Goal: Communication & Community: Ask a question

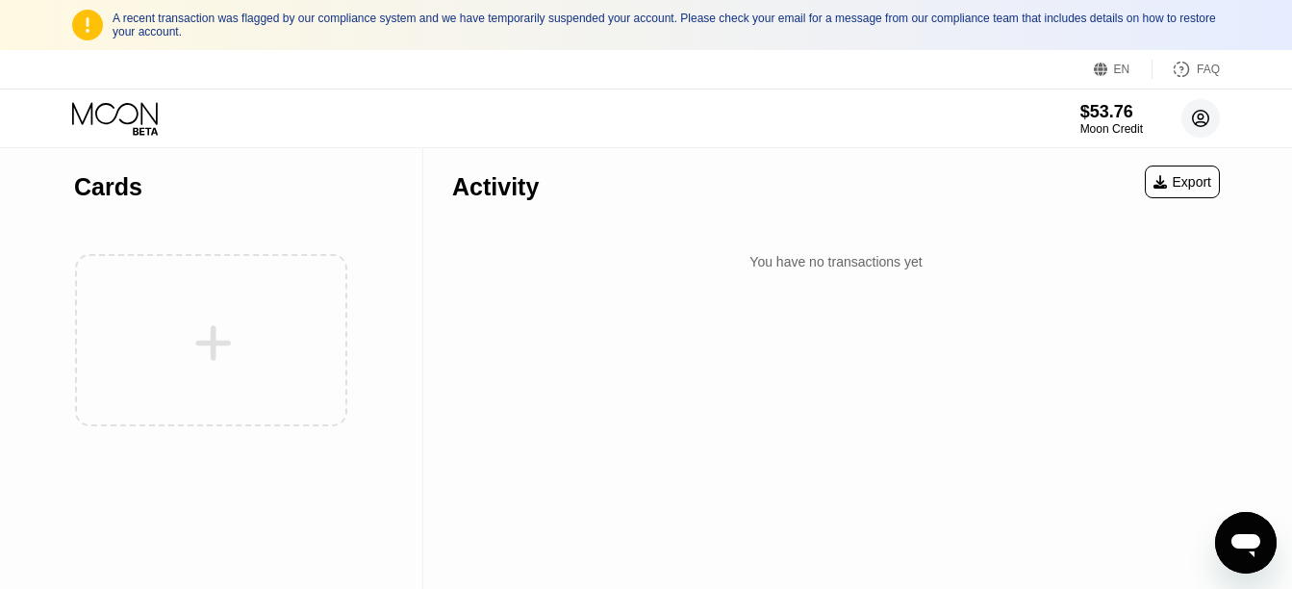
click at [1205, 122] on circle at bounding box center [1200, 118] width 38 height 38
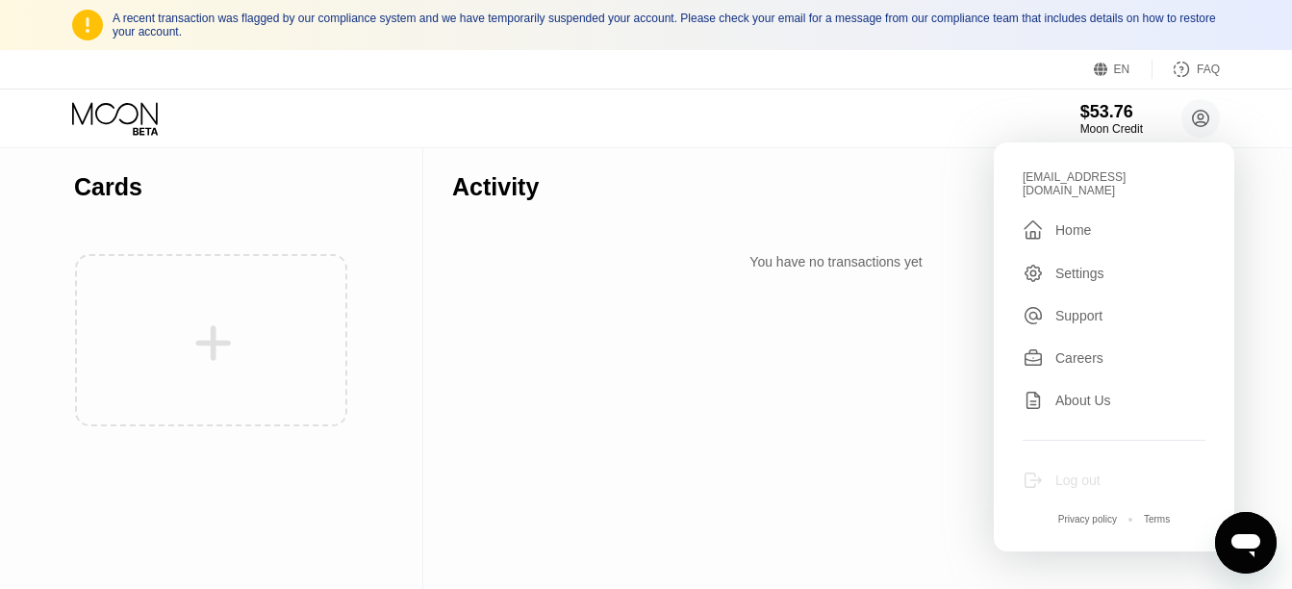
click at [1097, 475] on div "Log out" at bounding box center [1077, 479] width 45 height 15
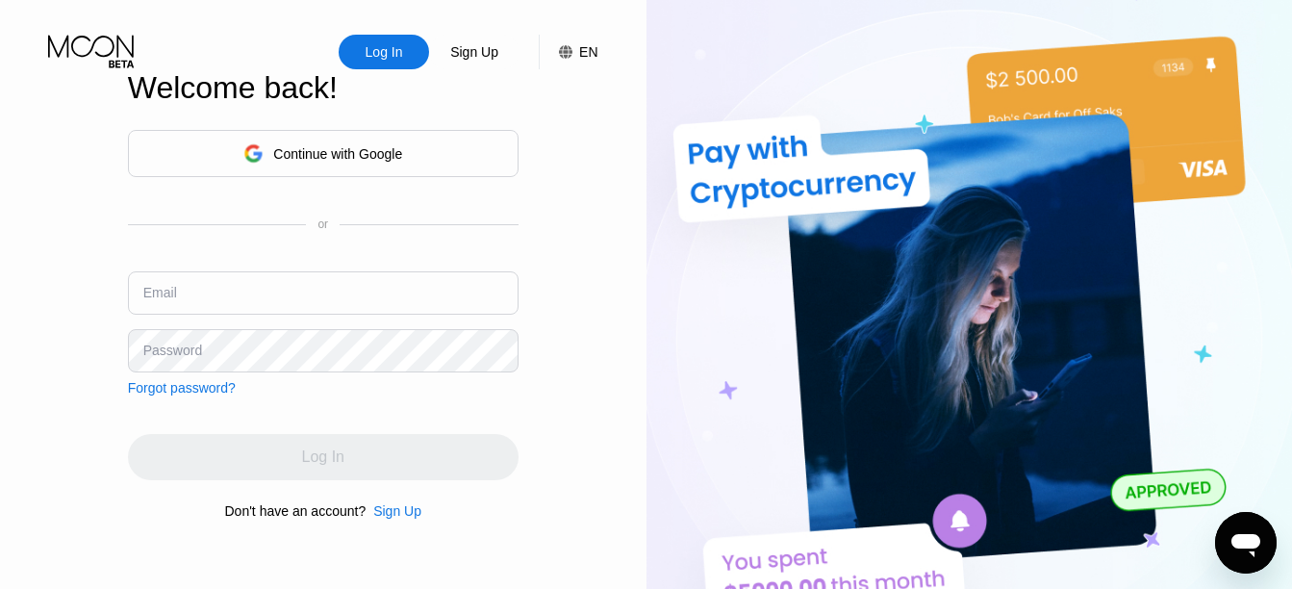
type input "[EMAIL_ADDRESS][DOMAIN_NAME]"
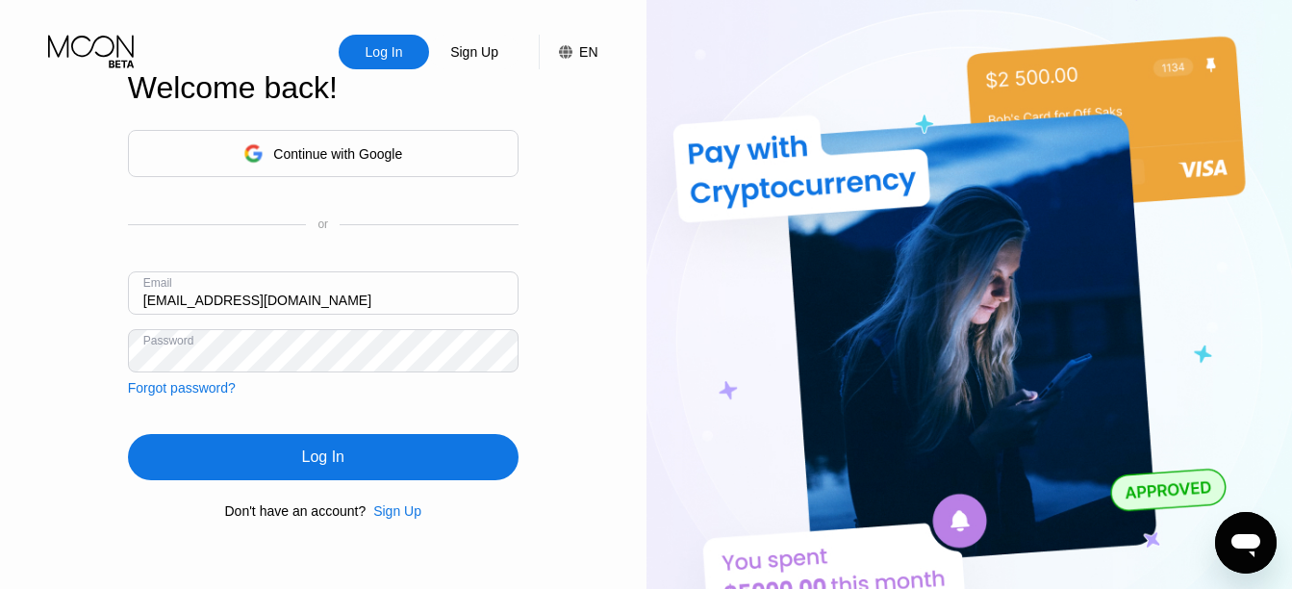
click at [370, 281] on input "[EMAIL_ADDRESS][DOMAIN_NAME]" at bounding box center [323, 292] width 391 height 43
click at [349, 471] on div "Log In" at bounding box center [323, 457] width 391 height 46
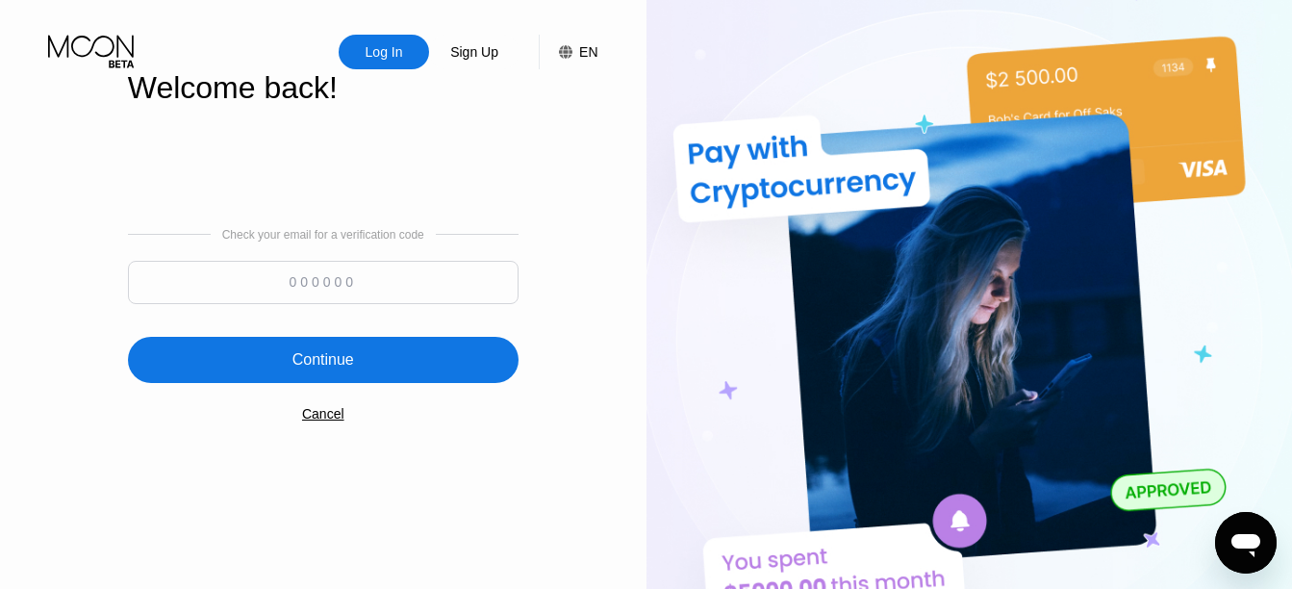
click at [289, 284] on input at bounding box center [323, 282] width 391 height 43
type input "850424"
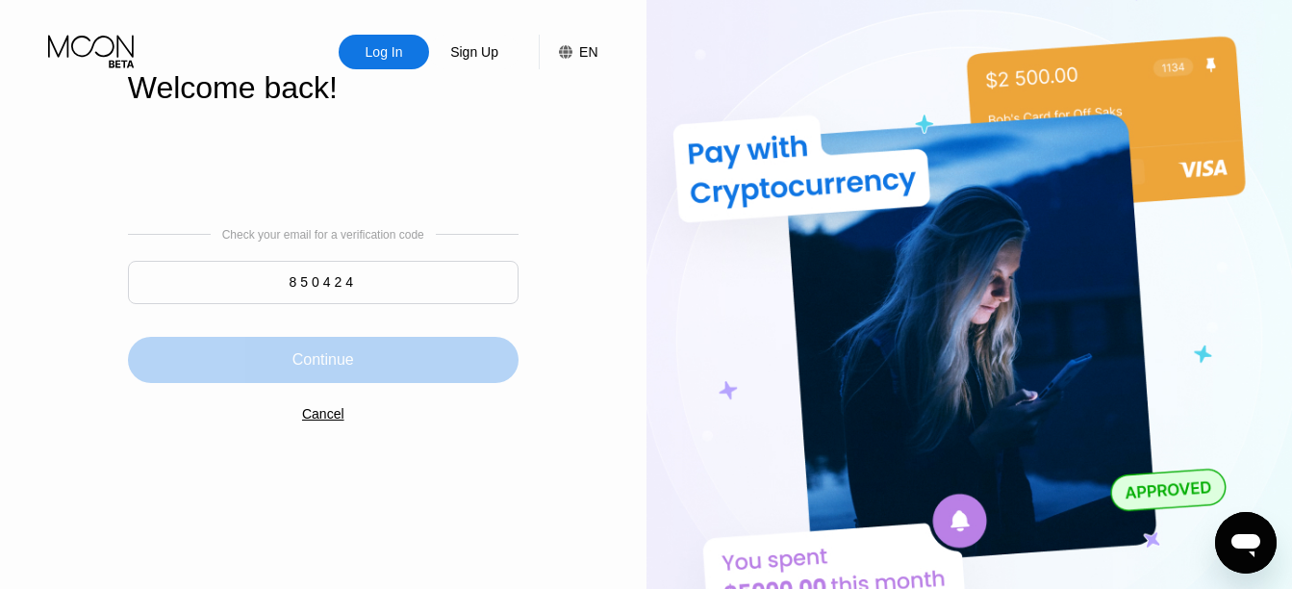
click at [361, 361] on div "Continue" at bounding box center [323, 360] width 391 height 46
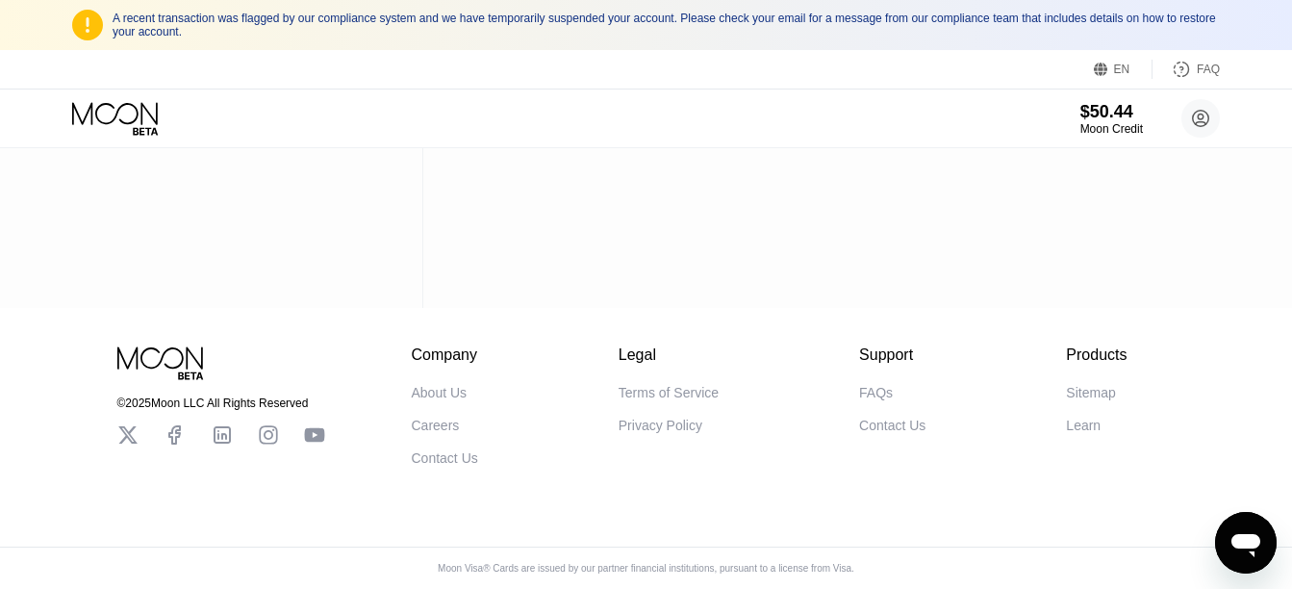
scroll to position [295, 0]
click at [442, 450] on div "Contact Us" at bounding box center [445, 457] width 66 height 15
